Goal: Check status: Check status

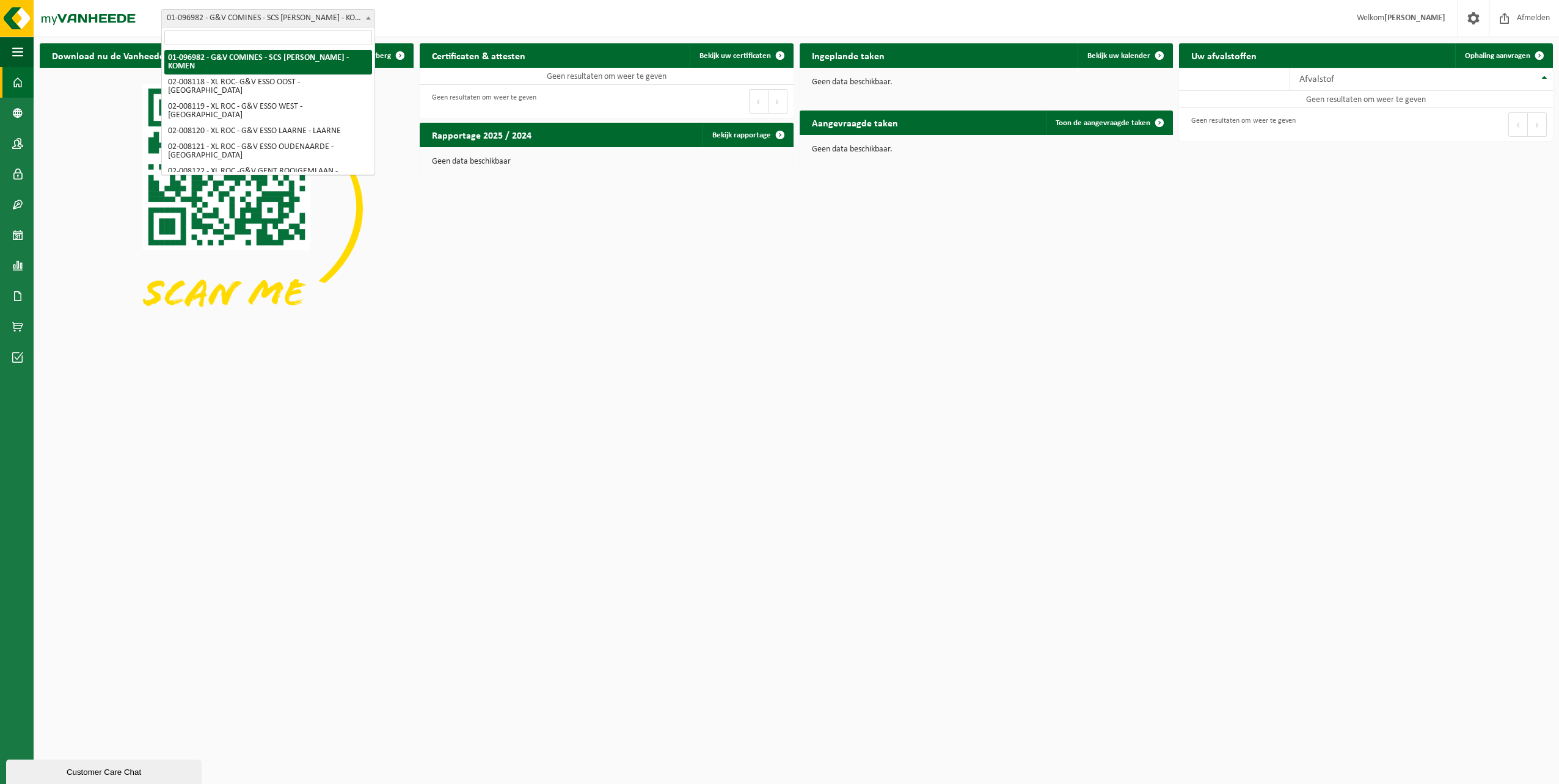
click at [333, 14] on span "01-096982 - G&V COMINES - SCS [PERSON_NAME] - KOMEN" at bounding box center [268, 18] width 212 height 17
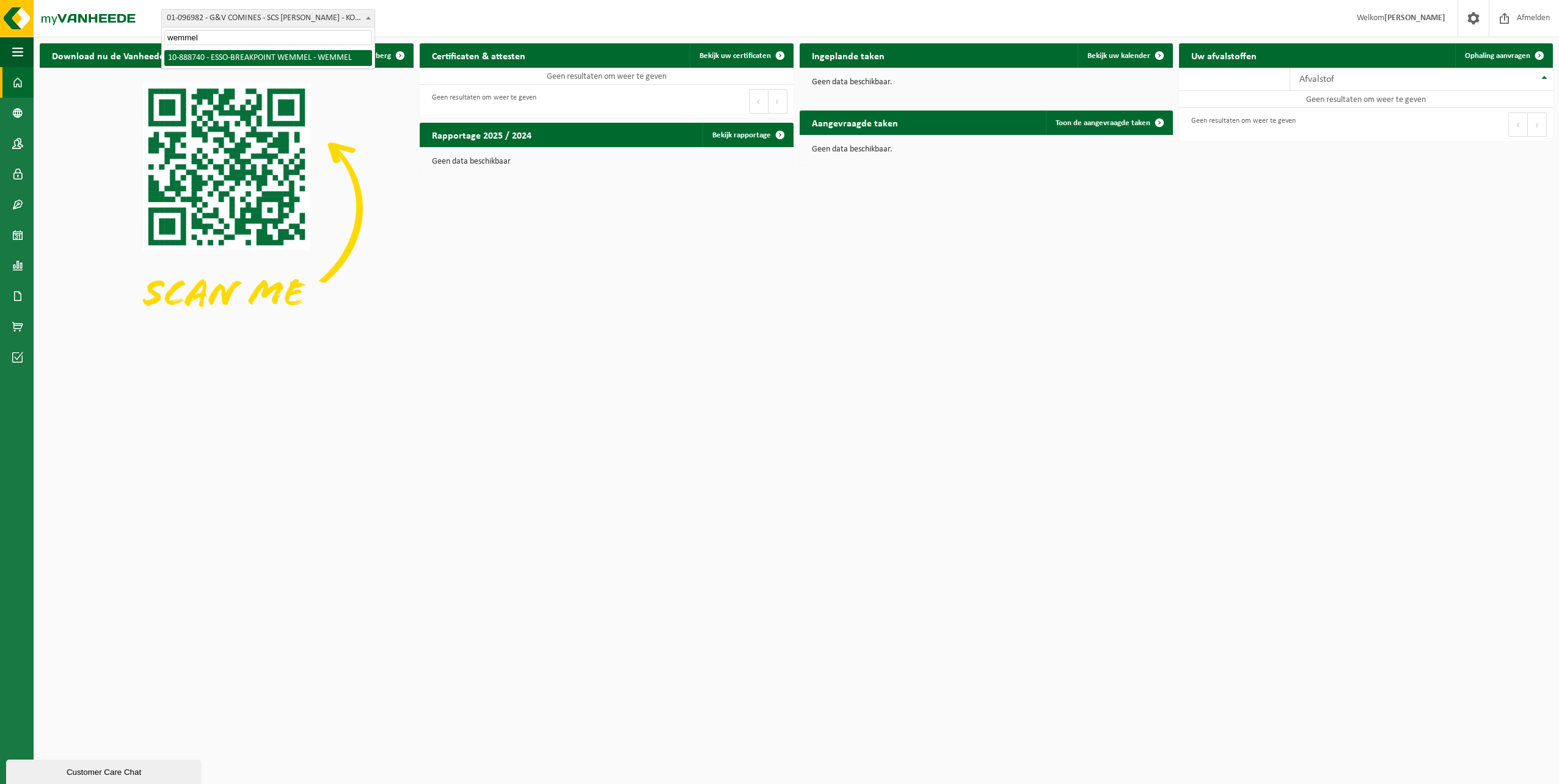
type input "wemmel"
select select "113639"
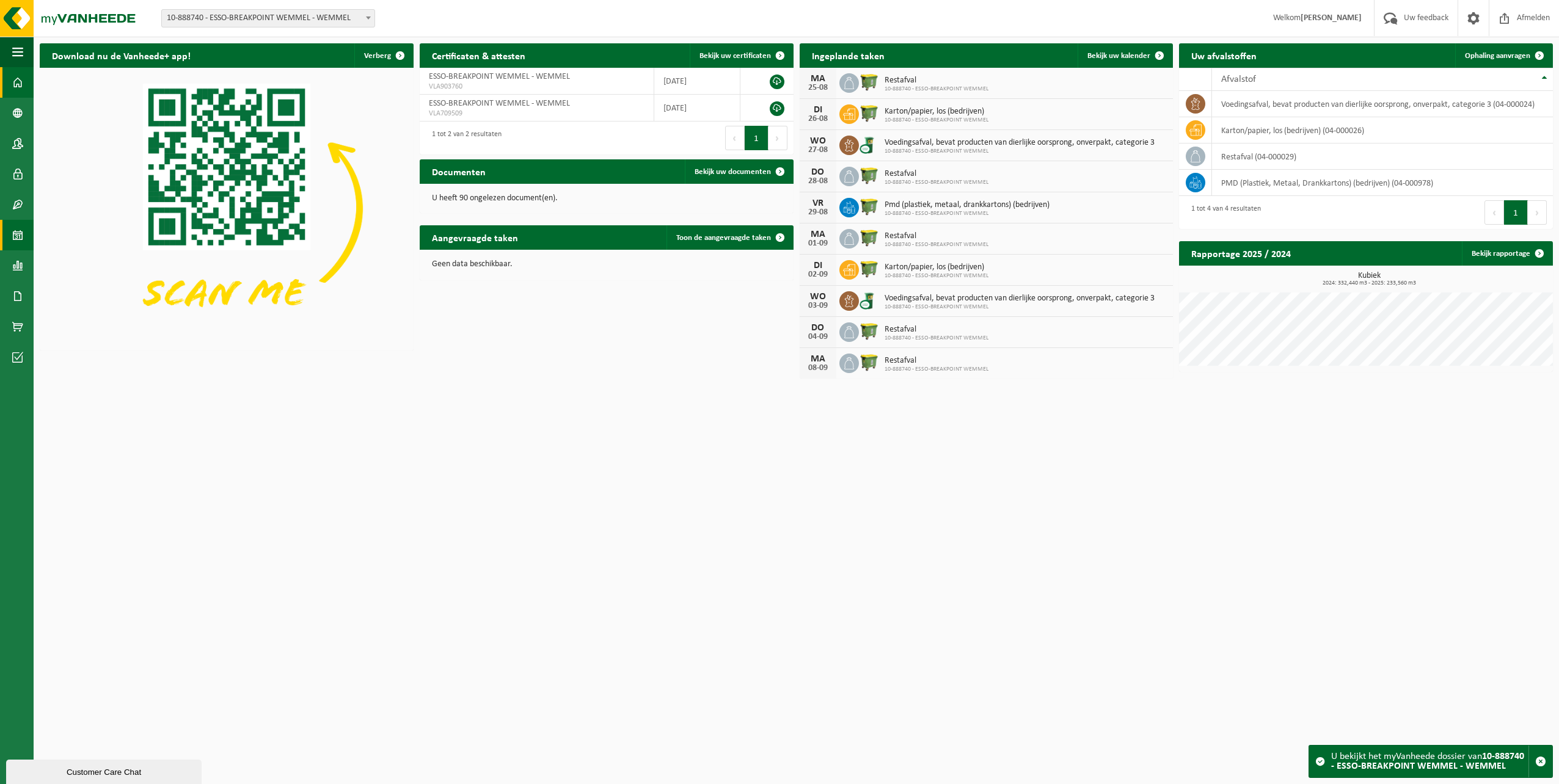
click at [15, 232] on span at bounding box center [17, 235] width 11 height 31
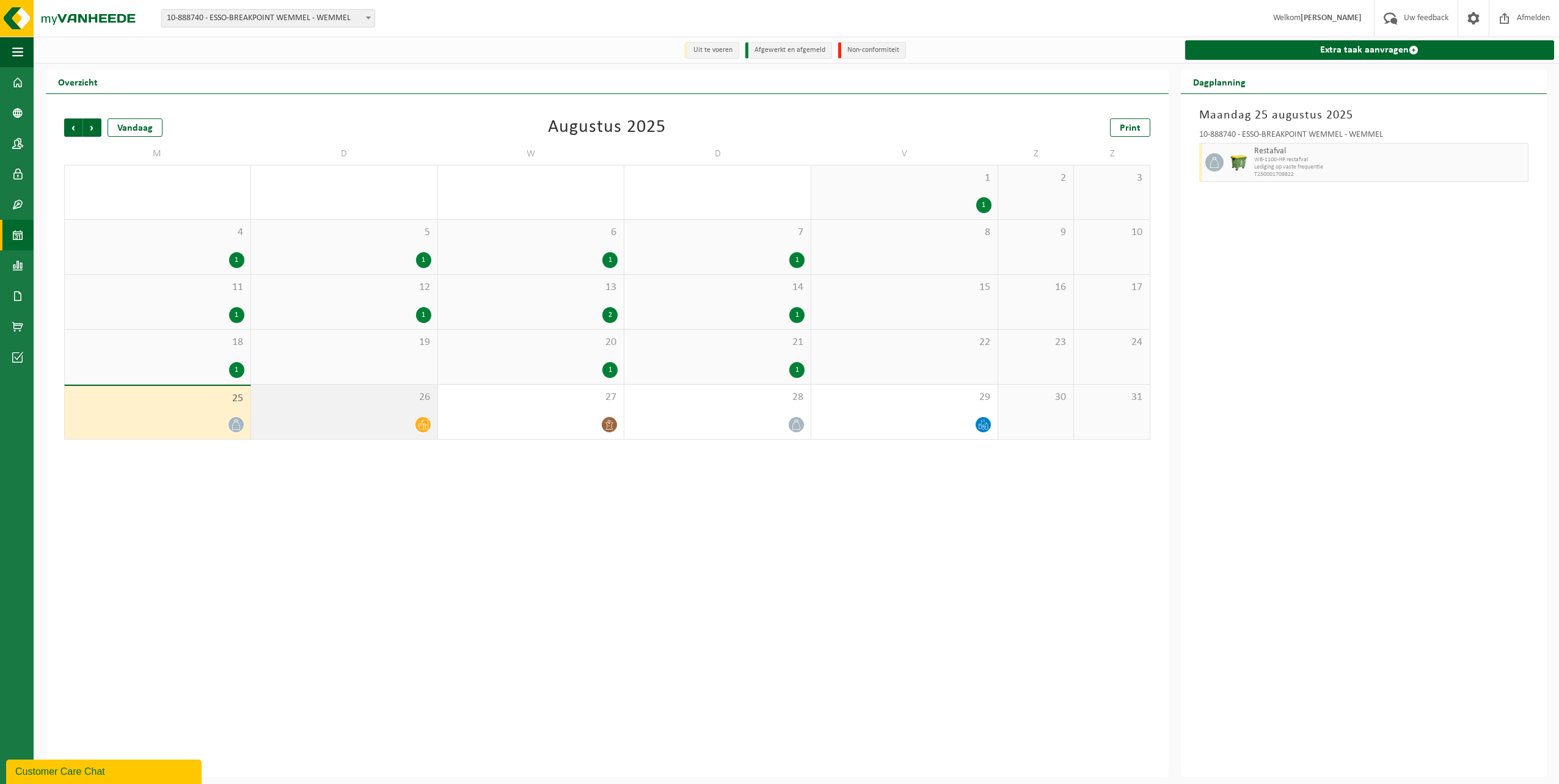
click at [324, 421] on div at bounding box center [344, 424] width 174 height 17
